Goal: Task Accomplishment & Management: Complete application form

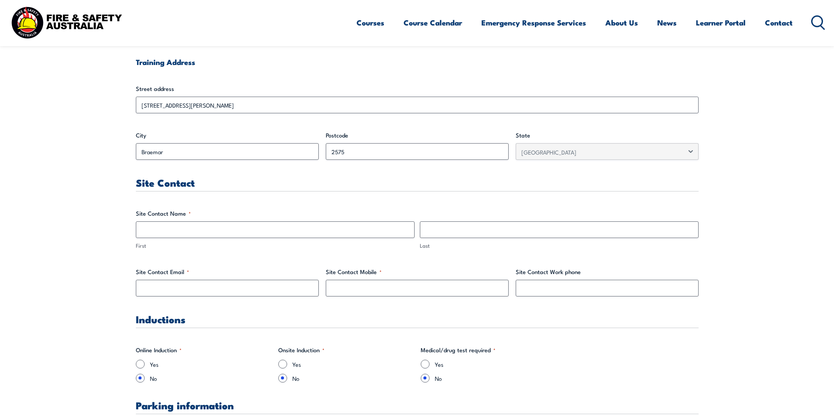
scroll to position [352, 0]
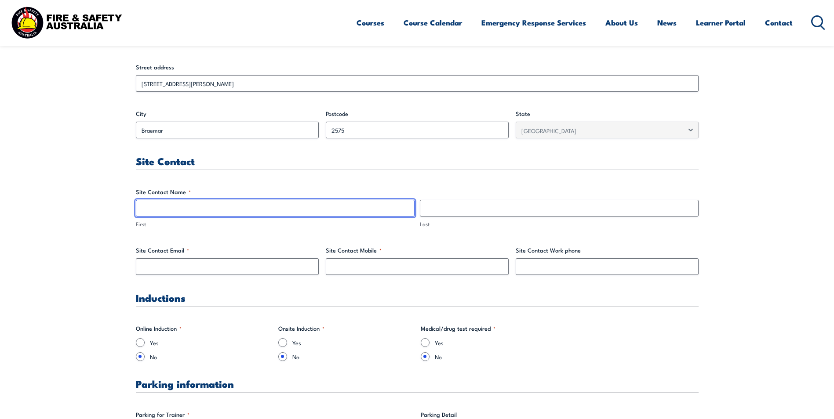
click at [174, 208] on input "First" at bounding box center [275, 208] width 279 height 17
type input "[PERSON_NAME]"
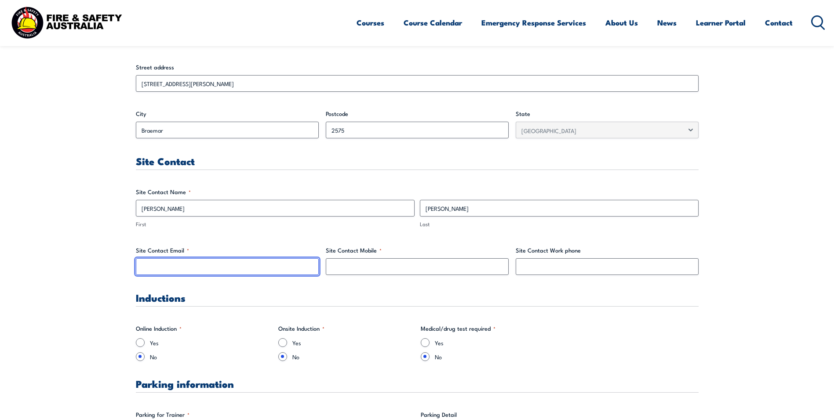
type input "[EMAIL_ADDRESS][PERSON_NAME][DOMAIN_NAME]"
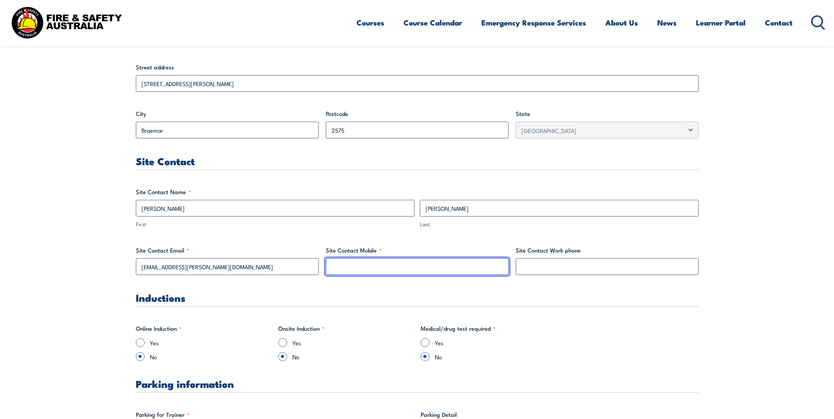
type input "0400385823"
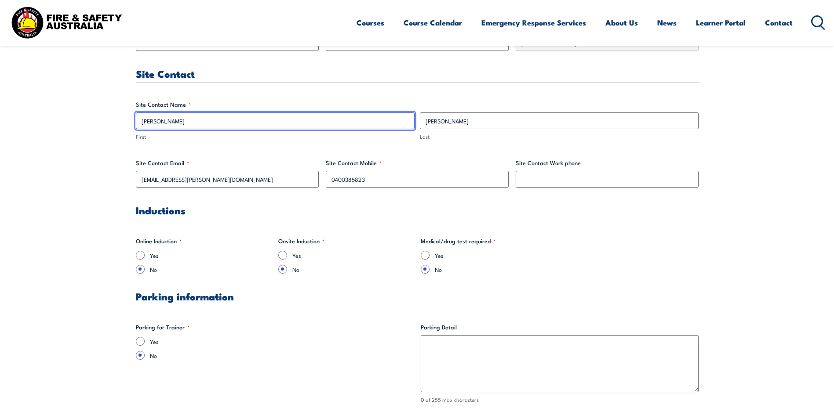
scroll to position [439, 0]
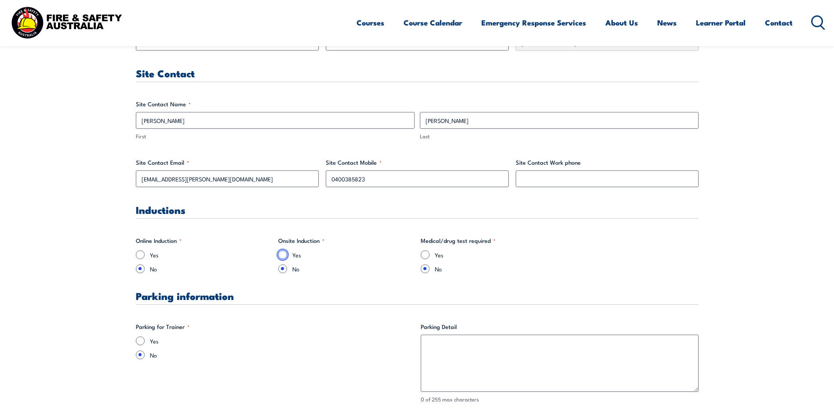
click at [282, 256] on input "Yes" at bounding box center [282, 255] width 9 height 9
radio input "true"
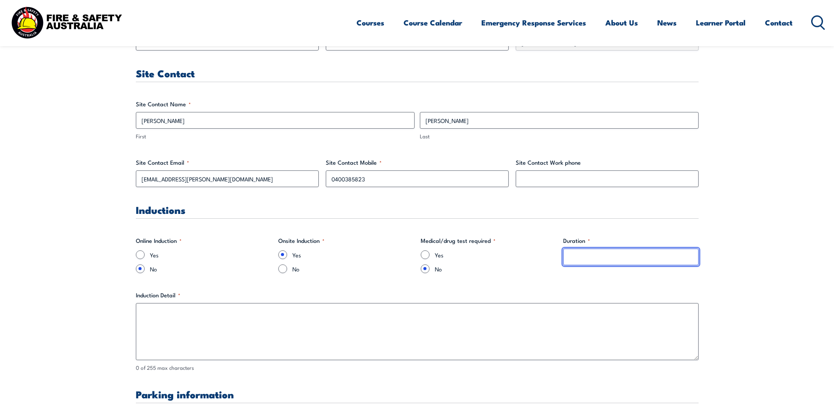
click at [579, 257] on input "Duration *" at bounding box center [630, 257] width 135 height 17
type input "10 minutes"
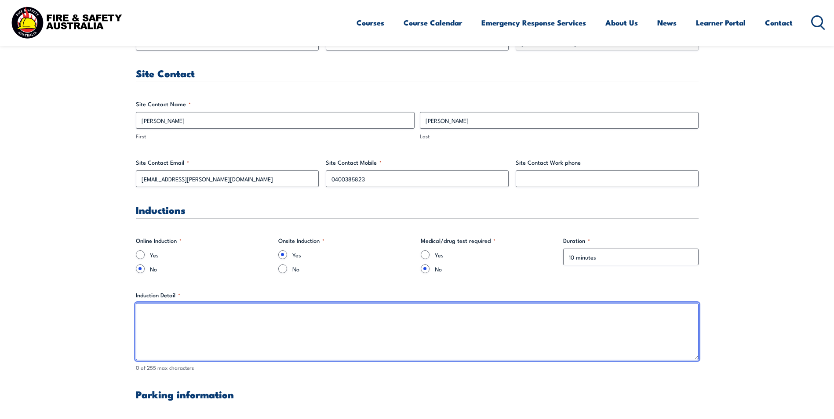
click at [209, 318] on textarea "Induction Detail *" at bounding box center [417, 331] width 563 height 57
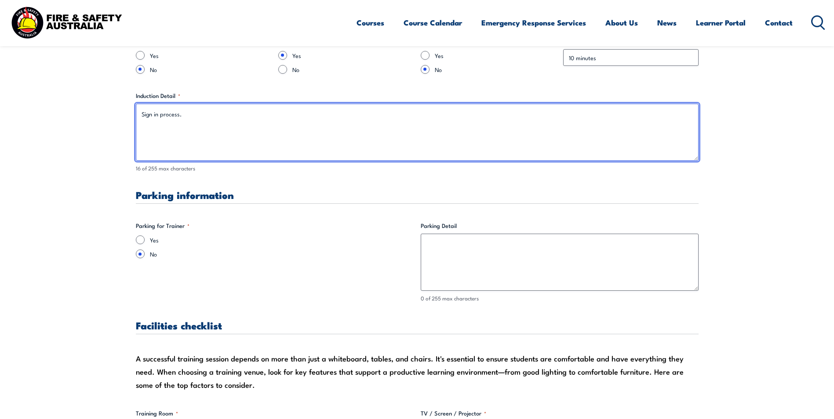
scroll to position [659, 0]
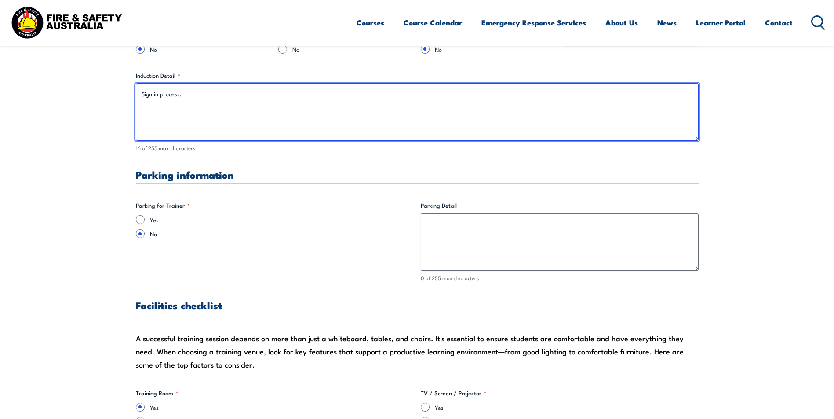
type textarea "Sign in process."
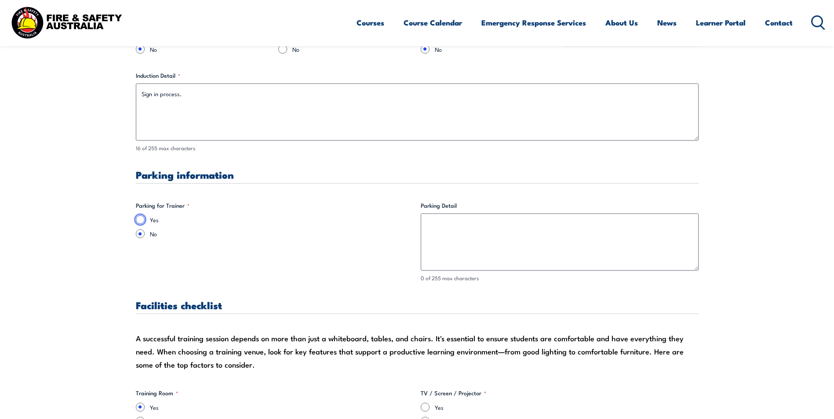
click at [142, 222] on input "Yes" at bounding box center [140, 219] width 9 height 9
radio input "true"
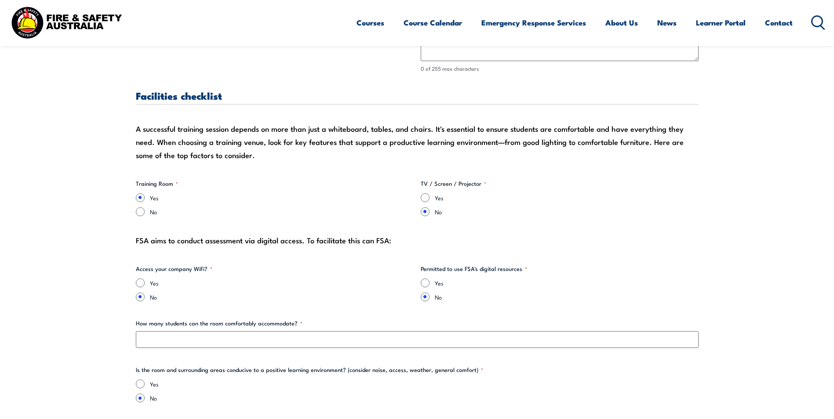
scroll to position [879, 0]
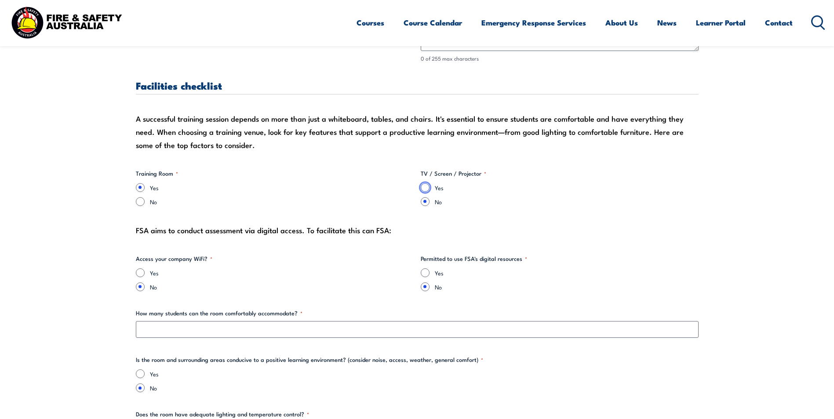
click at [422, 189] on input "Yes" at bounding box center [425, 187] width 9 height 9
radio input "true"
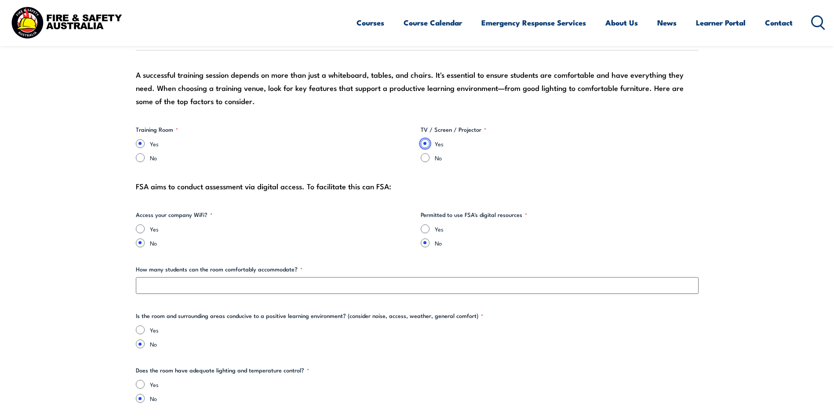
scroll to position [967, 0]
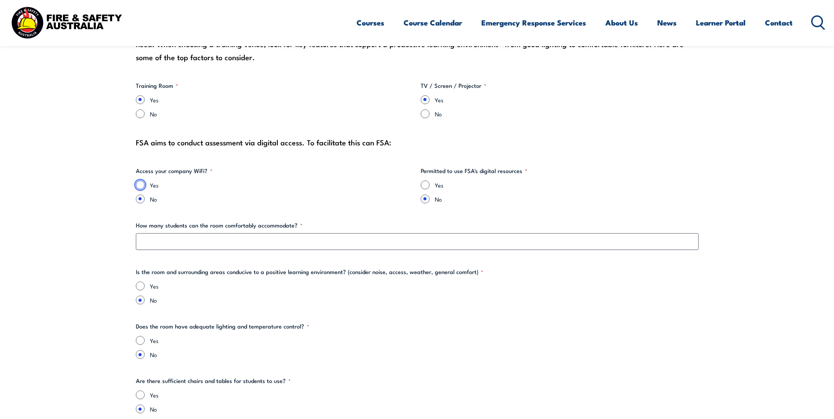
click at [138, 185] on input "Yes" at bounding box center [140, 185] width 9 height 9
radio input "true"
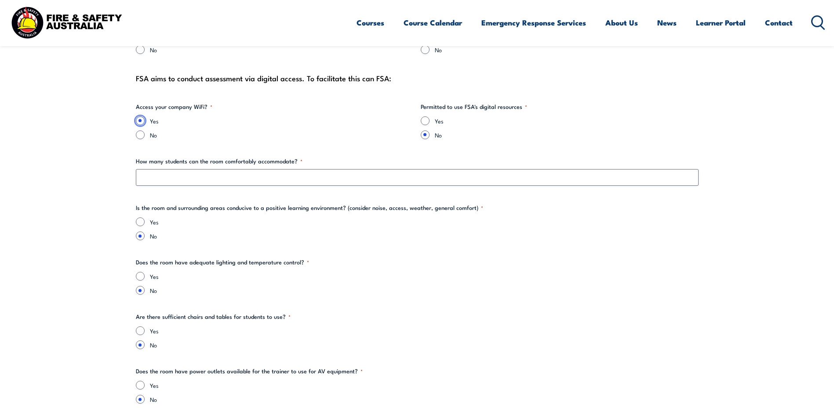
scroll to position [1055, 0]
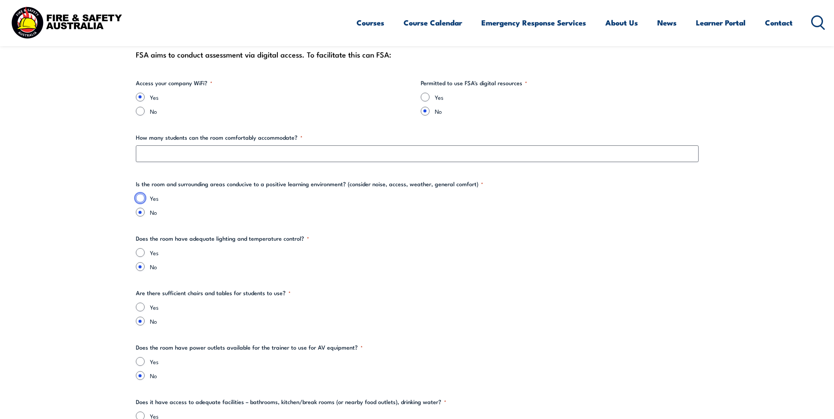
click at [141, 199] on input "Yes" at bounding box center [140, 198] width 9 height 9
radio input "true"
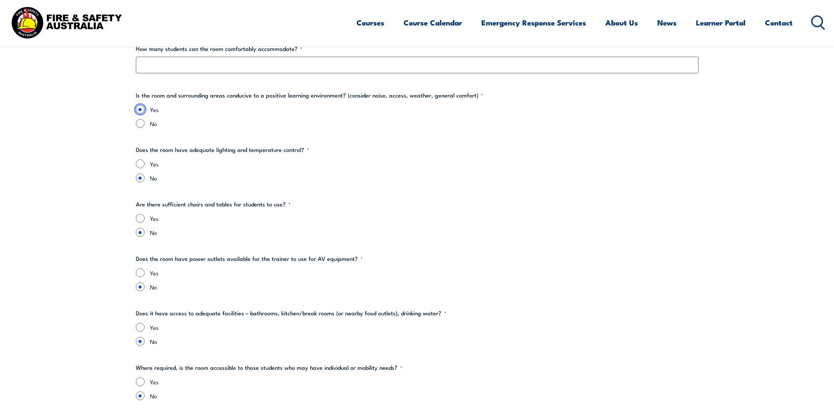
scroll to position [1187, 0]
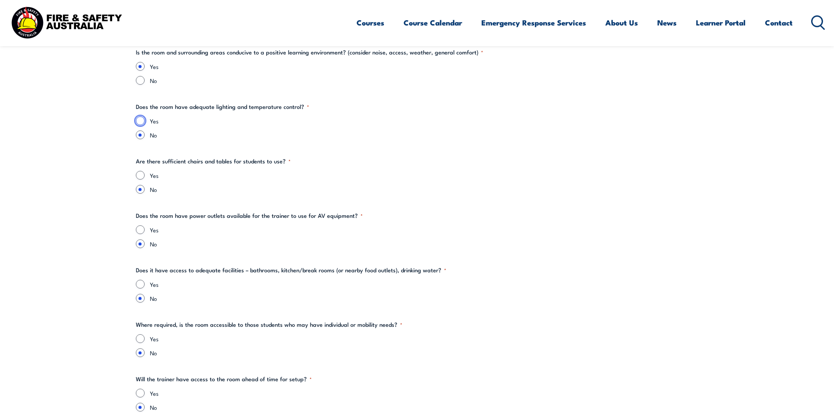
click at [140, 121] on input "Yes" at bounding box center [140, 120] width 9 height 9
radio input "true"
click at [138, 173] on input "Yes" at bounding box center [140, 175] width 9 height 9
radio input "true"
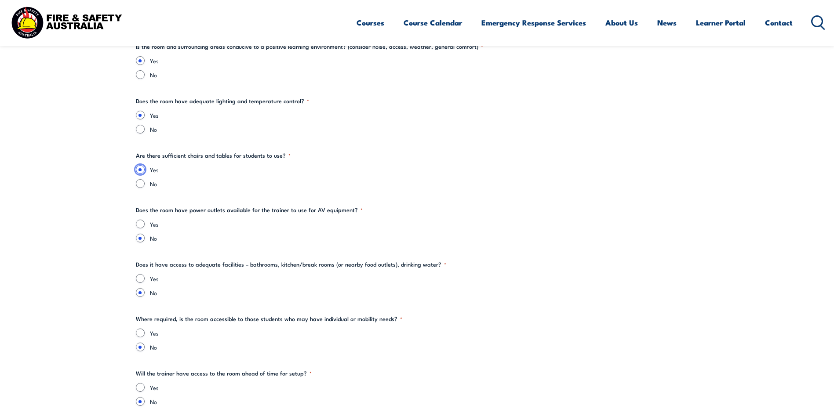
scroll to position [1231, 0]
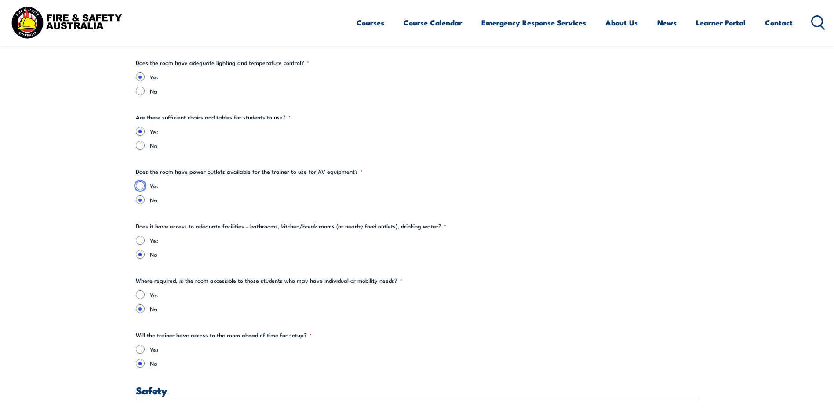
click at [142, 185] on input "Yes" at bounding box center [140, 186] width 9 height 9
radio input "true"
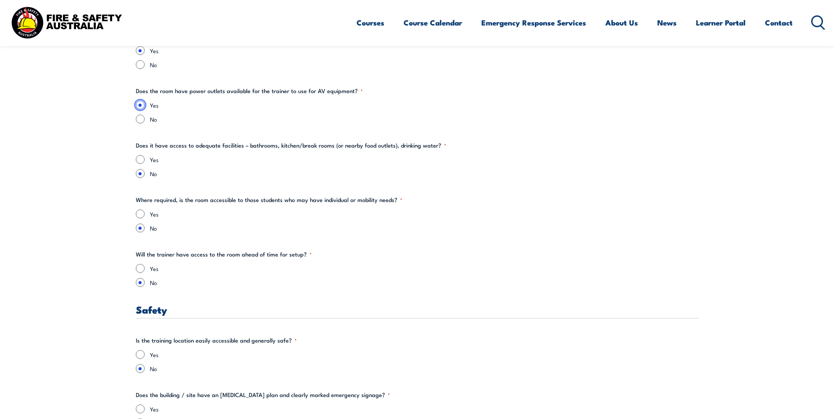
scroll to position [1318, 0]
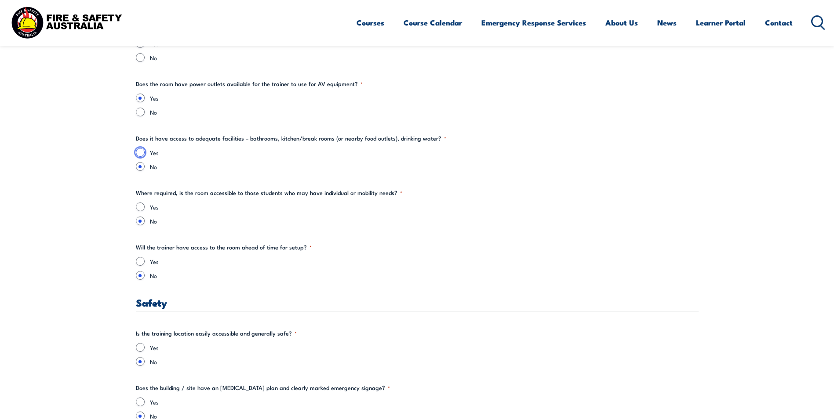
click at [140, 154] on input "Yes" at bounding box center [140, 152] width 9 height 9
radio input "true"
click at [137, 206] on input "Yes" at bounding box center [140, 207] width 9 height 9
radio input "true"
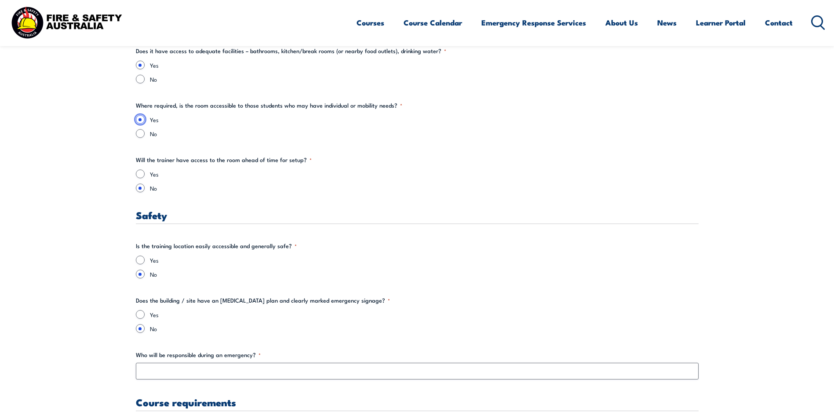
scroll to position [1406, 0]
click at [138, 132] on input "No" at bounding box center [140, 133] width 9 height 9
radio input "true"
click at [138, 174] on input "Yes" at bounding box center [140, 173] width 9 height 9
radio input "true"
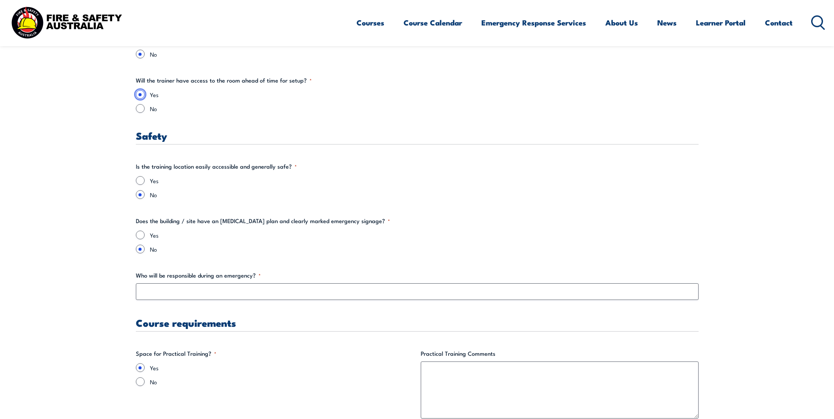
scroll to position [1494, 0]
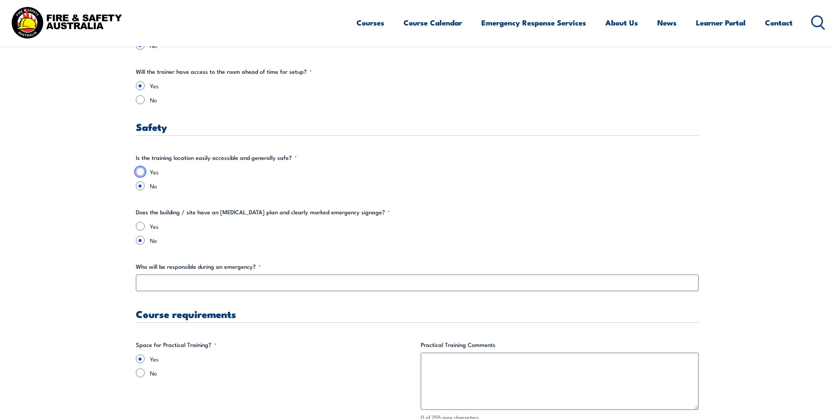
click at [138, 173] on input "Yes" at bounding box center [140, 171] width 9 height 9
radio input "true"
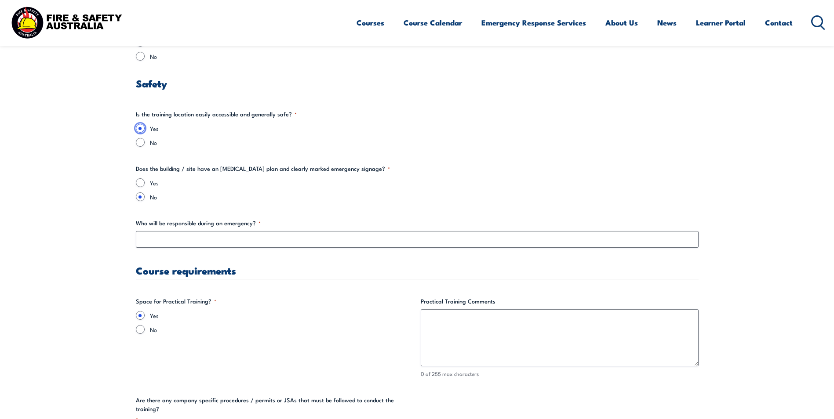
scroll to position [1538, 0]
click at [140, 184] on input "Yes" at bounding box center [140, 182] width 9 height 9
radio input "true"
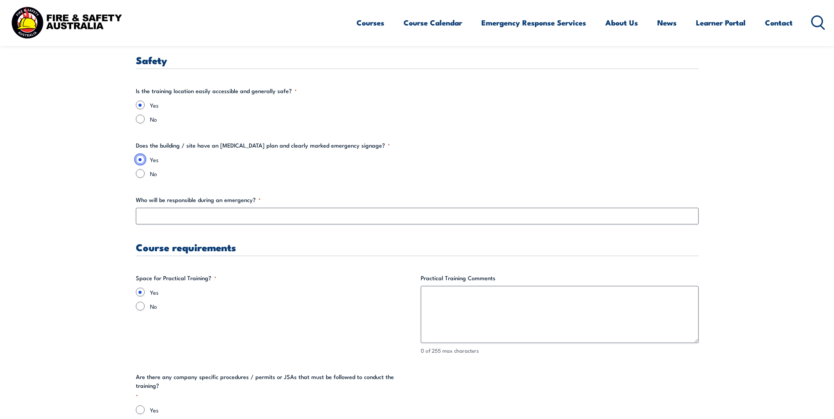
scroll to position [1582, 0]
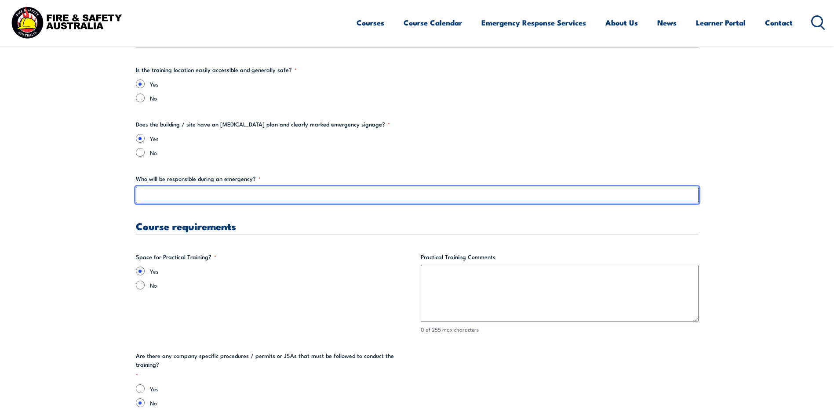
click at [176, 196] on input "Who will be responsible during an emergency? *" at bounding box center [417, 195] width 563 height 17
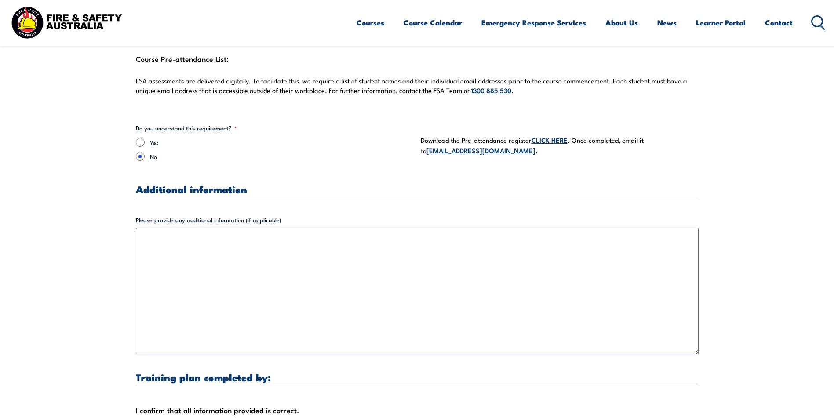
scroll to position [2505, 0]
type input "[PERSON_NAME]"
